Goal: Task Accomplishment & Management: Use online tool/utility

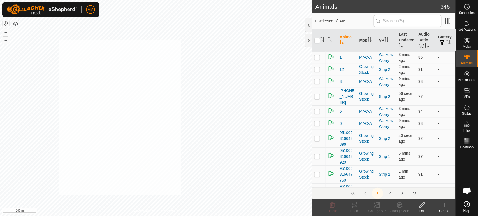
checkbox input "true"
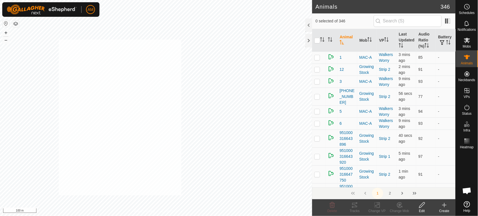
checkbox input "true"
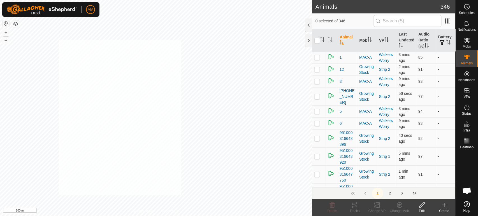
checkbox input "true"
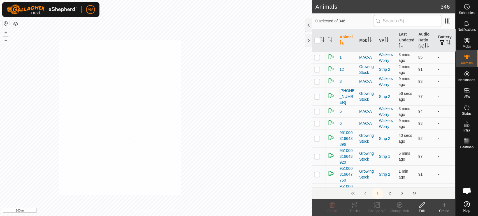
checkbox input "true"
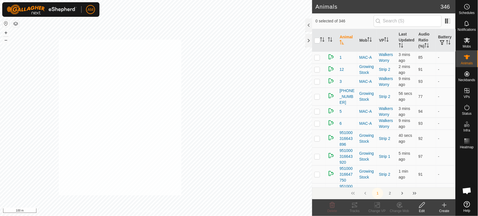
checkbox input "true"
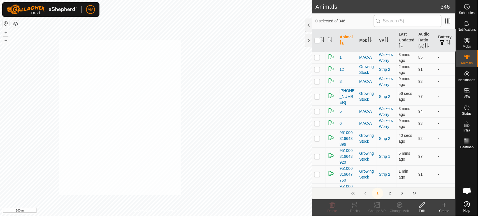
checkbox input "true"
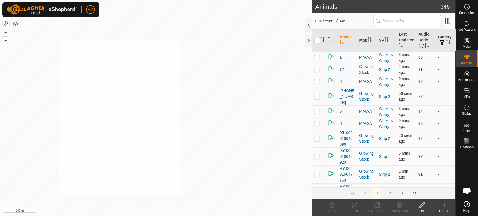
checkbox input "true"
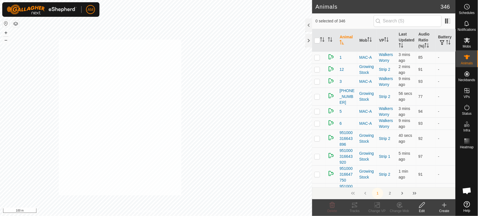
checkbox input "true"
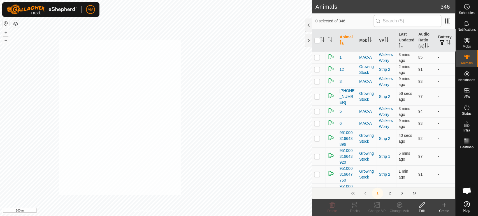
checkbox input "true"
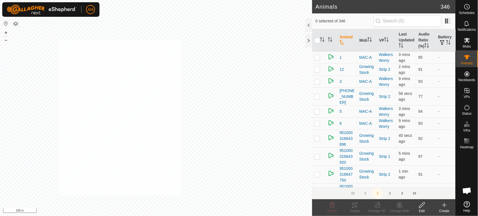
checkbox input "true"
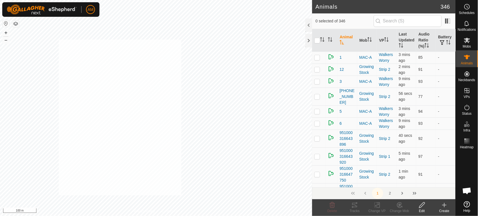
checkbox input "true"
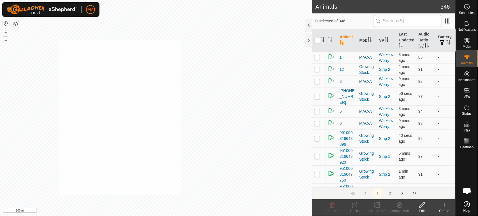
checkbox input "true"
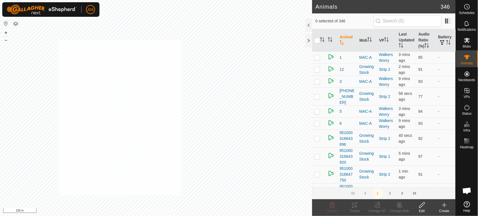
checkbox input "true"
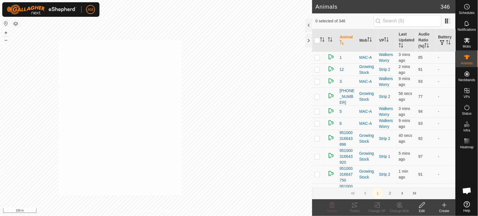
checkbox input "true"
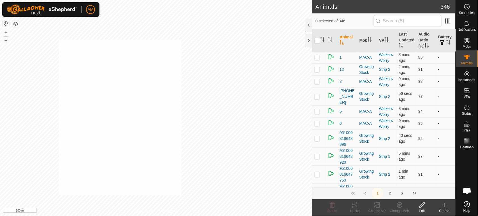
checkbox input "true"
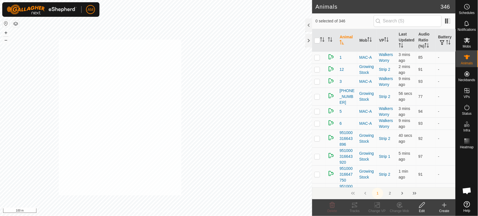
checkbox input "true"
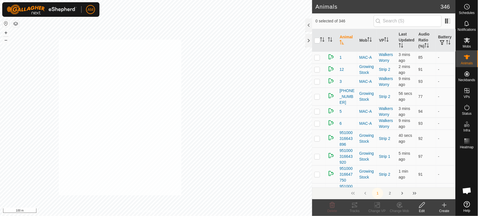
checkbox input "true"
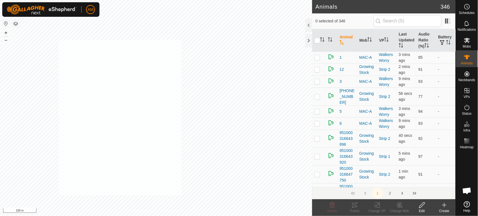
checkbox input "true"
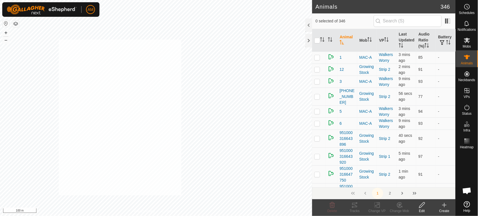
checkbox input "true"
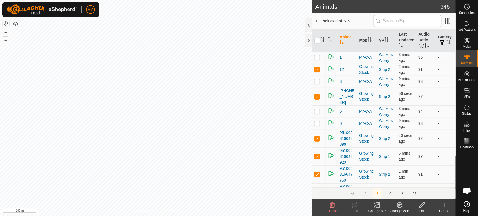
click at [376, 207] on icon at bounding box center [377, 205] width 7 height 7
click at [386, 182] on link "Choose VP..." at bounding box center [393, 181] width 55 height 11
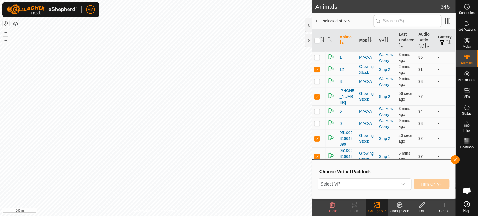
click at [357, 187] on span "Select VP" at bounding box center [357, 184] width 79 height 11
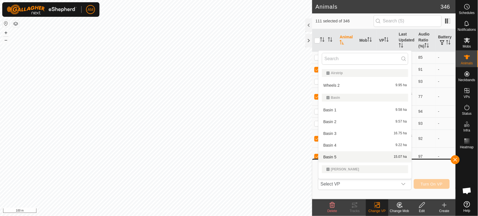
scroll to position [8, 0]
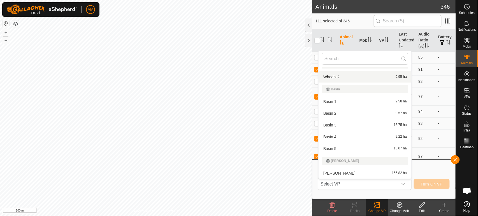
click at [342, 58] on input "text" at bounding box center [365, 59] width 86 height 12
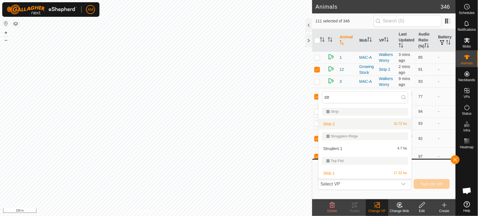
type input "str"
click at [339, 119] on li "Strip 2 10.72 ha" at bounding box center [364, 123] width 93 height 11
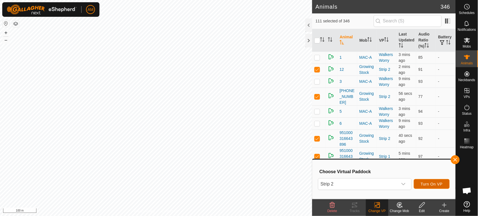
click at [436, 182] on span "Turn On VP" at bounding box center [432, 184] width 22 height 4
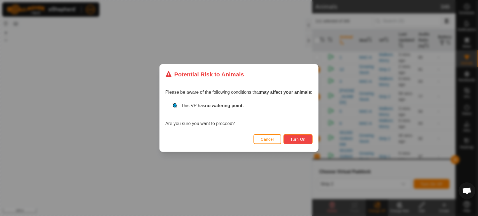
click at [310, 141] on button "Turn On" at bounding box center [297, 139] width 29 height 10
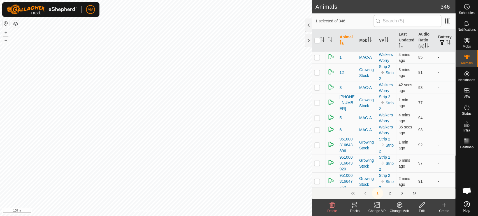
click at [377, 210] on div "Change VP" at bounding box center [377, 211] width 22 height 5
click at [381, 185] on link "Choose VP..." at bounding box center [393, 181] width 55 height 11
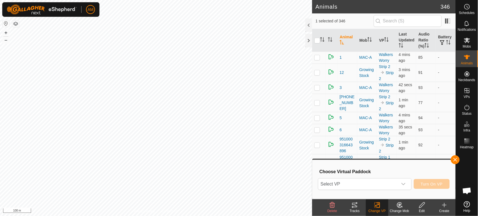
click at [371, 189] on span "Select VP" at bounding box center [357, 184] width 79 height 11
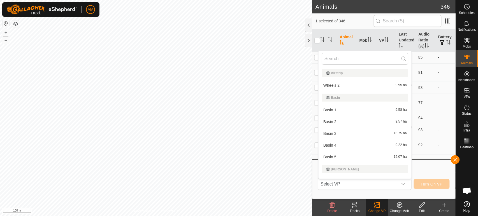
click at [372, 205] on change-vp-svg-icon at bounding box center [377, 205] width 22 height 7
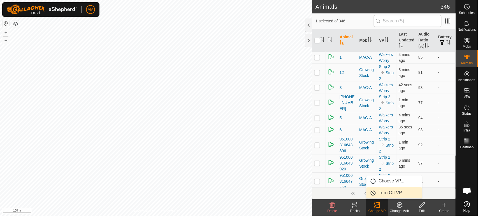
click at [381, 194] on link "Turn Off VP" at bounding box center [393, 192] width 55 height 11
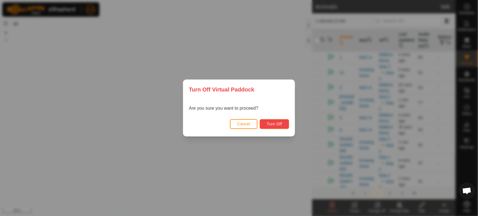
click at [278, 124] on span "Turn Off" at bounding box center [274, 124] width 15 height 4
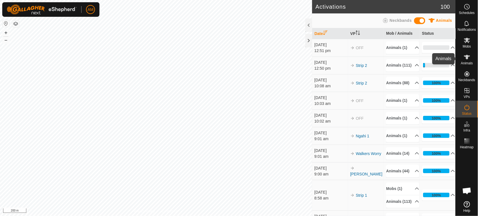
click at [465, 62] on span "Animals" at bounding box center [467, 63] width 12 height 3
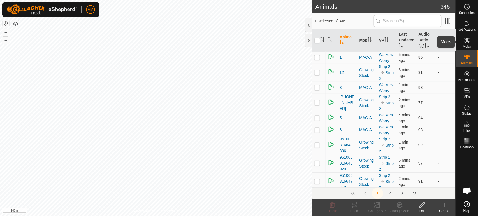
click at [466, 41] on icon at bounding box center [466, 40] width 7 height 7
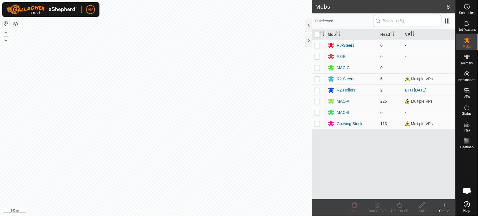
click at [344, 102] on div "MAC-A" at bounding box center [343, 102] width 13 height 6
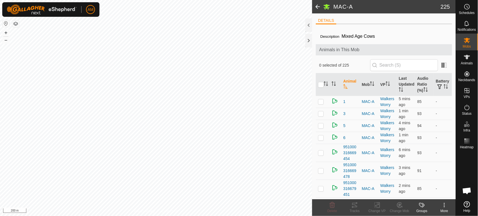
click at [421, 80] on th "Audio Ratio (%)" at bounding box center [424, 84] width 18 height 23
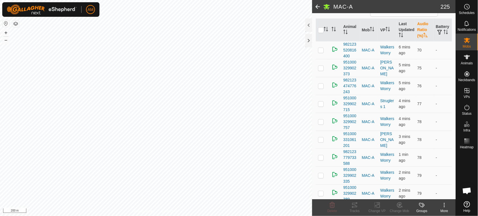
scroll to position [62, 0]
